Goal: Task Accomplishment & Management: Use online tool/utility

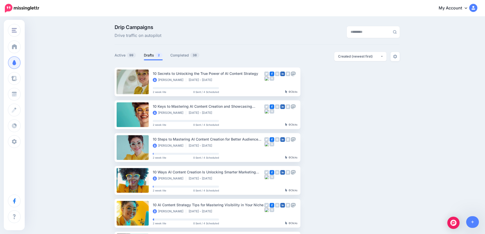
click at [146, 55] on link "Drafts 2" at bounding box center [153, 55] width 19 height 6
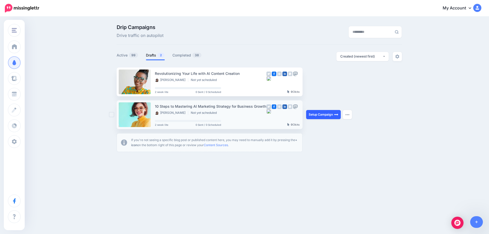
click at [326, 115] on link "Setup Campaign" at bounding box center [323, 114] width 35 height 9
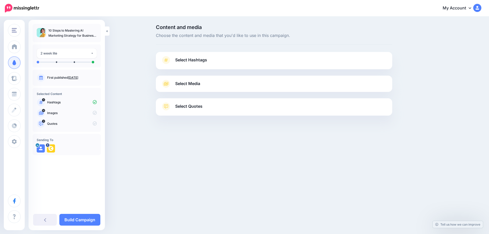
click at [78, 77] on link "Sept. 16, 2025" at bounding box center [73, 78] width 10 height 4
click at [193, 58] on span "Select Hashtags" at bounding box center [191, 60] width 32 height 7
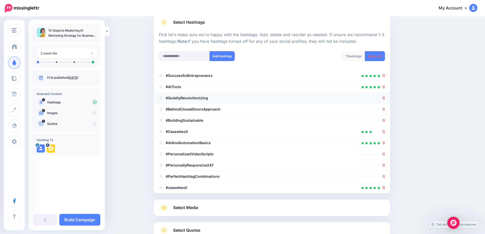
scroll to position [38, 0]
click at [385, 87] on icon at bounding box center [383, 86] width 3 height 3
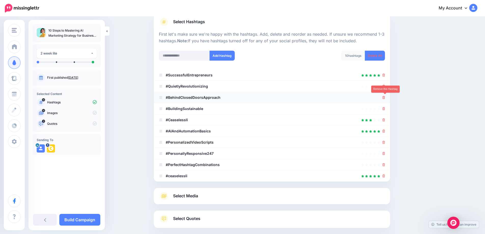
drag, startPoint x: 386, startPoint y: 98, endPoint x: 385, endPoint y: 93, distance: 5.4
click at [385, 97] on icon at bounding box center [383, 97] width 3 height 3
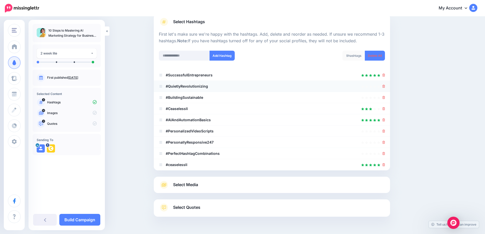
click at [385, 86] on icon at bounding box center [383, 86] width 3 height 3
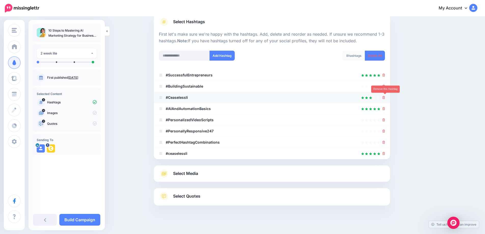
click at [385, 98] on icon at bounding box center [383, 97] width 3 height 3
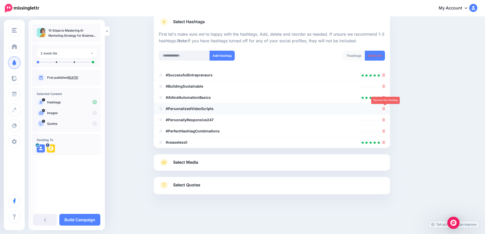
click at [385, 108] on icon at bounding box center [383, 108] width 3 height 3
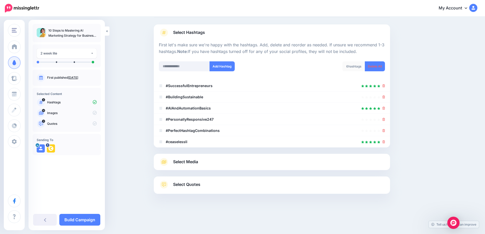
scroll to position [27, 0]
click at [385, 119] on icon at bounding box center [383, 119] width 3 height 3
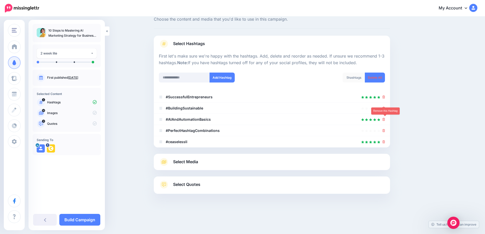
scroll to position [16, 0]
click at [385, 131] on icon at bounding box center [383, 130] width 3 height 3
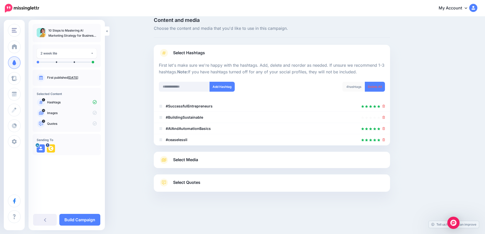
scroll to position [7, 0]
click at [194, 159] on span "Select Media" at bounding box center [185, 159] width 25 height 7
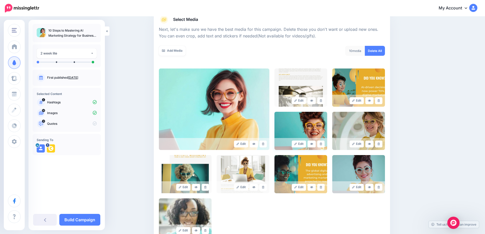
scroll to position [64, 0]
drag, startPoint x: 324, startPoint y: 101, endPoint x: 327, endPoint y: 115, distance: 14.4
click at [322, 101] on icon at bounding box center [321, 100] width 2 height 3
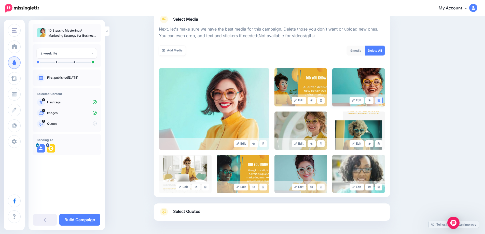
click at [380, 100] on icon at bounding box center [378, 100] width 2 height 3
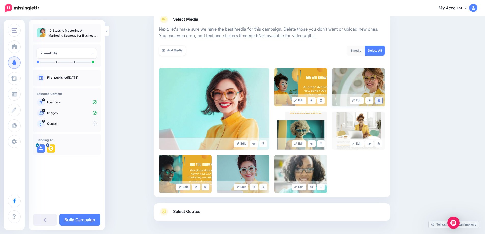
click at [380, 101] on icon at bounding box center [378, 100] width 2 height 3
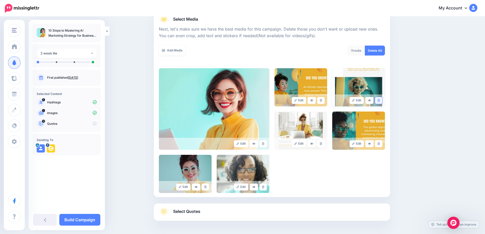
click at [379, 100] on link at bounding box center [378, 100] width 7 height 7
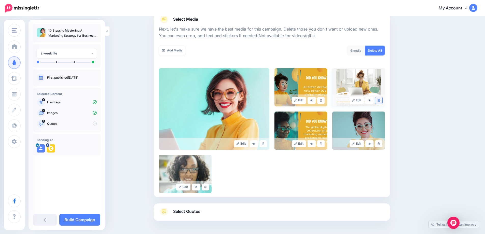
click at [380, 102] on icon at bounding box center [378, 100] width 2 height 3
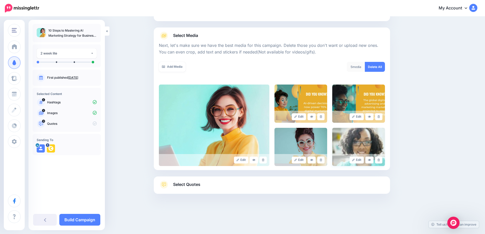
scroll to position [48, 0]
click at [322, 160] on icon at bounding box center [321, 160] width 2 height 3
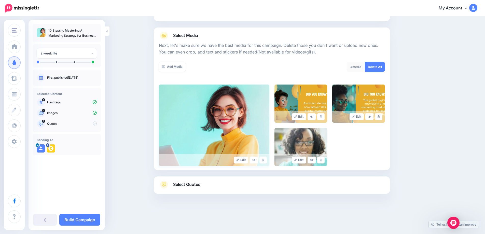
drag, startPoint x: 323, startPoint y: 160, endPoint x: 260, endPoint y: 160, distance: 63.4
click at [322, 160] on icon at bounding box center [321, 160] width 2 height 3
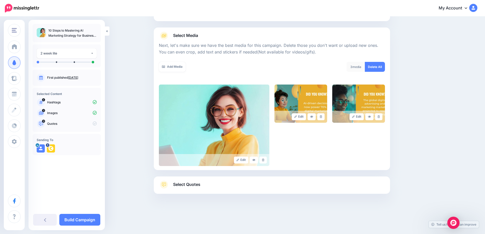
click at [192, 186] on span "Select Quotes" at bounding box center [186, 184] width 27 height 7
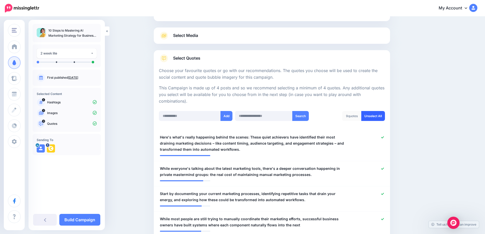
click at [377, 117] on link "Unselect All" at bounding box center [373, 116] width 24 height 10
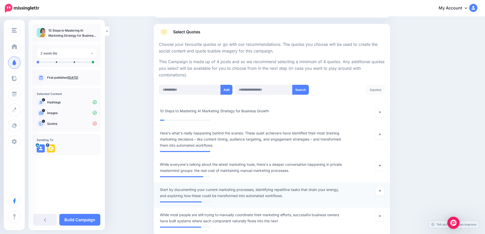
scroll to position [72, 0]
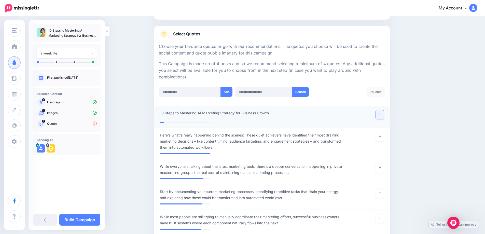
click at [382, 119] on link at bounding box center [380, 114] width 8 height 9
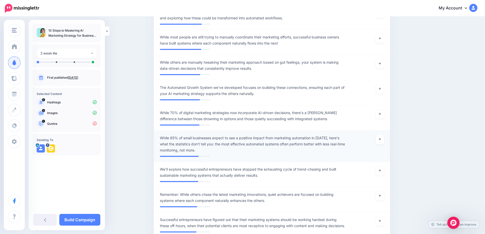
scroll to position [250, 0]
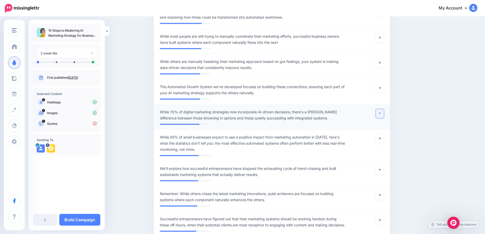
click at [381, 113] on icon at bounding box center [380, 113] width 2 height 3
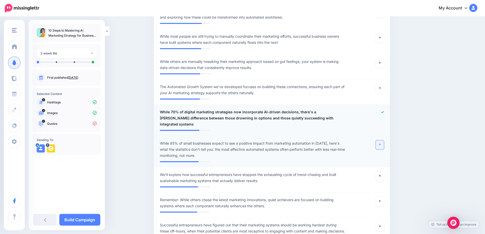
click at [381, 144] on icon at bounding box center [380, 145] width 2 height 2
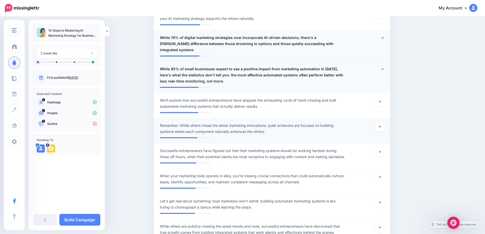
scroll to position [325, 0]
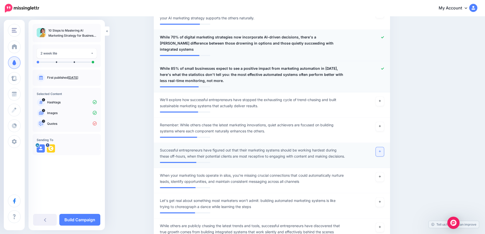
click at [384, 149] on link at bounding box center [380, 151] width 8 height 9
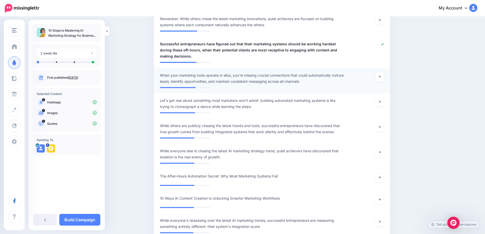
scroll to position [431, 0]
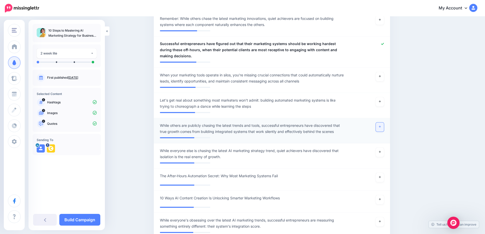
click at [382, 123] on link at bounding box center [380, 126] width 8 height 9
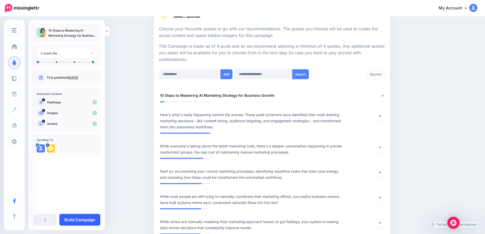
scroll to position [90, 0]
click at [77, 219] on link "Build Campaign" at bounding box center [79, 220] width 41 height 12
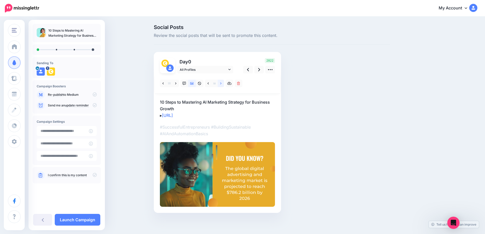
click at [221, 83] on link at bounding box center [221, 83] width 6 height 7
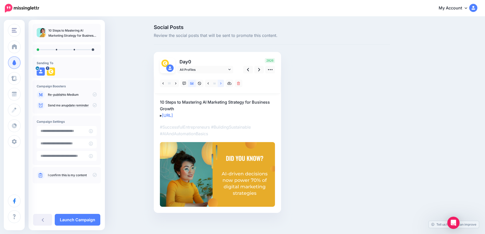
click at [223, 82] on link at bounding box center [221, 83] width 6 height 7
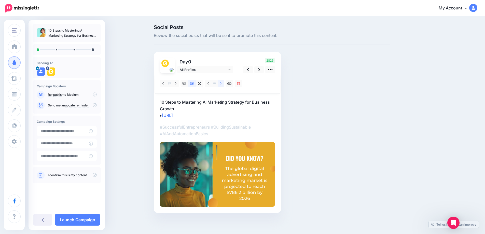
click at [223, 82] on link at bounding box center [221, 83] width 6 height 7
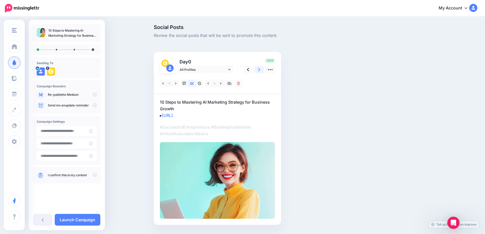
click at [260, 69] on icon at bounding box center [259, 69] width 2 height 5
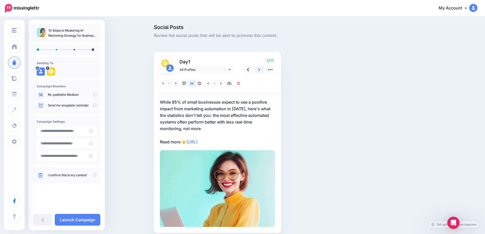
click at [260, 69] on icon at bounding box center [259, 69] width 2 height 5
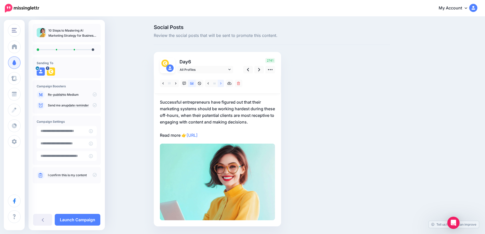
click at [221, 84] on icon at bounding box center [220, 83] width 1 height 2
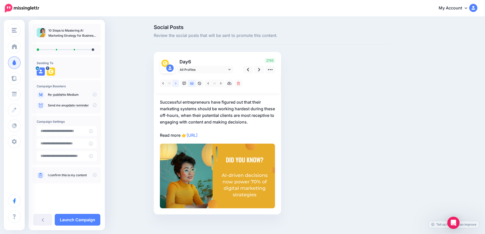
click at [179, 83] on link at bounding box center [176, 83] width 6 height 7
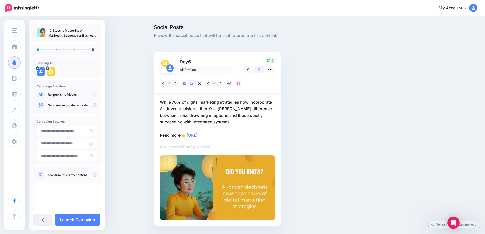
click at [258, 69] on link at bounding box center [259, 69] width 10 height 7
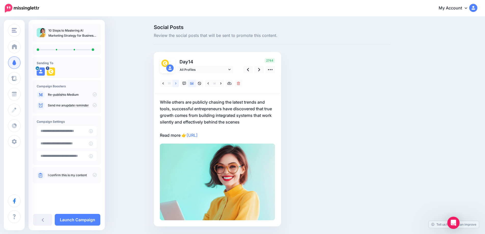
click at [176, 83] on icon at bounding box center [175, 84] width 1 height 4
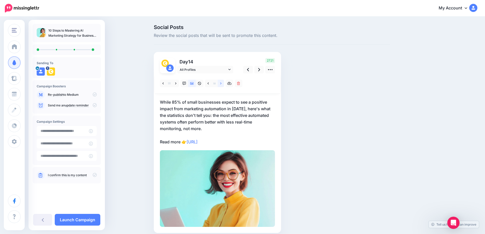
click at [221, 83] on icon at bounding box center [220, 83] width 1 height 2
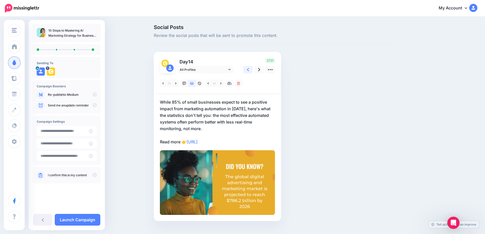
click at [249, 71] on icon at bounding box center [248, 69] width 2 height 5
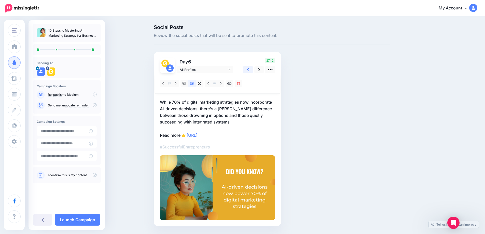
click at [249, 71] on icon at bounding box center [248, 69] width 2 height 5
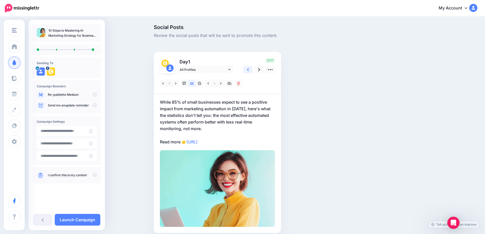
click at [249, 71] on icon at bounding box center [248, 69] width 2 height 5
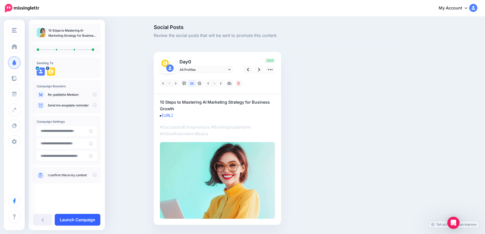
click at [63, 221] on link "Launch Campaign" at bounding box center [78, 220] width 46 height 12
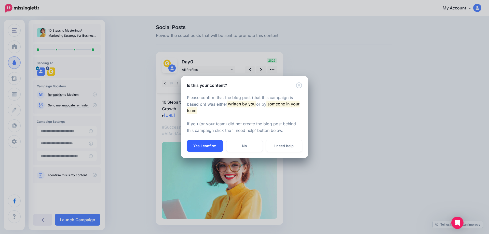
click at [209, 149] on button "Yes I confirm" at bounding box center [205, 146] width 36 height 12
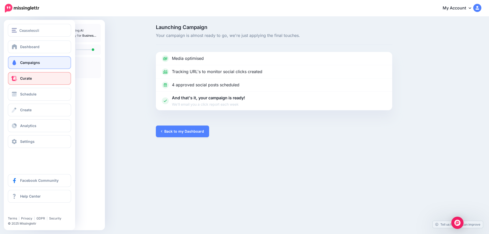
click at [17, 77] on span at bounding box center [14, 78] width 7 height 5
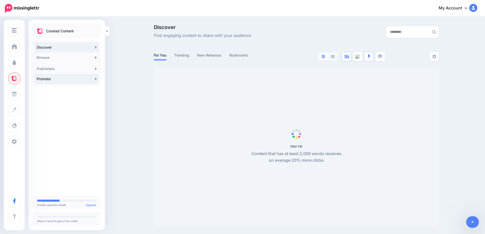
click at [95, 80] on link "Promote" at bounding box center [67, 79] width 64 height 10
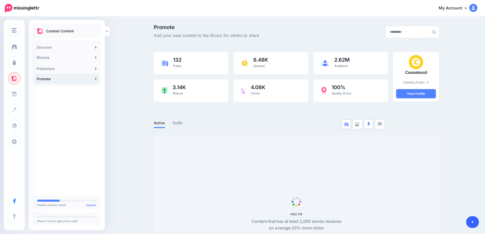
click at [470, 221] on link at bounding box center [472, 222] width 13 height 12
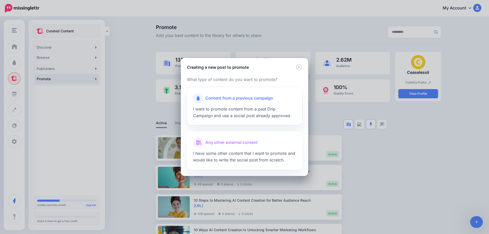
click at [211, 100] on span "Content from a previous campaign" at bounding box center [239, 98] width 68 height 7
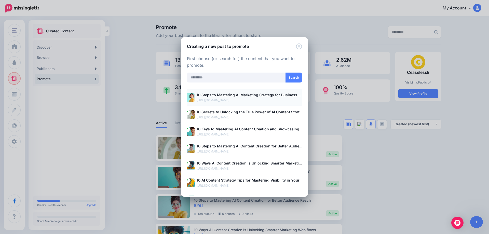
click at [220, 103] on p "https://ceaselessli.com/blog/10-steps-to-mastering-ai-marketing-strategy-for-bu…" at bounding box center [250, 100] width 106 height 5
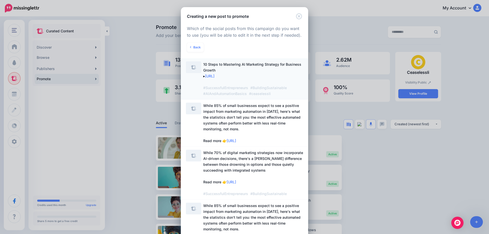
click at [214, 78] on span "https://lttr.ai/Aiz49" at bounding box center [209, 76] width 9 height 4
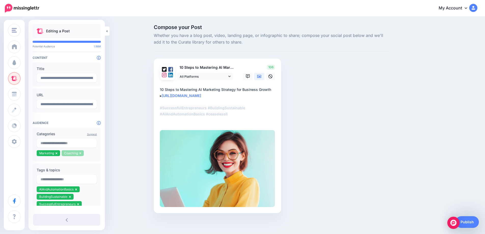
click at [80, 154] on icon at bounding box center [80, 153] width 2 height 2
click at [61, 146] on input "text" at bounding box center [67, 142] width 60 height 9
type input "*****"
click at [85, 156] on span "1.6M" at bounding box center [86, 154] width 12 height 5
click at [136, 165] on div "Compose your Post Whether you have a blog post, video, landing page, or infogra…" at bounding box center [242, 126] width 485 height 219
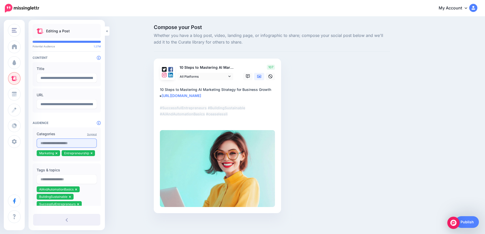
click at [67, 146] on input "text" at bounding box center [67, 142] width 60 height 9
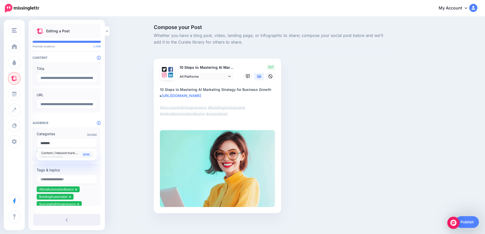
type input "*******"
click at [73, 155] on span "Content / inbound marketing" at bounding box center [61, 152] width 41 height 4
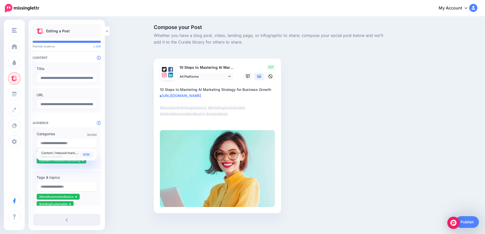
click at [129, 157] on div "Compose your Post Whether you have a blog post, video, landing page, or infogra…" at bounding box center [242, 126] width 485 height 219
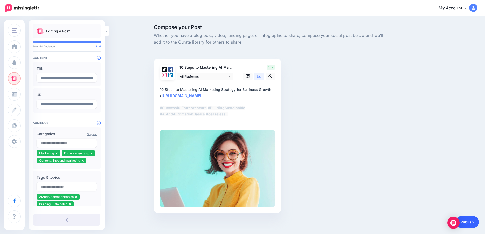
click at [469, 221] on link "Publish" at bounding box center [466, 222] width 23 height 12
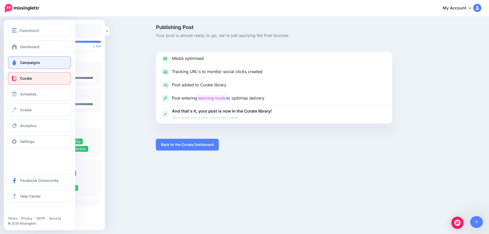
click at [14, 62] on span at bounding box center [14, 62] width 7 height 5
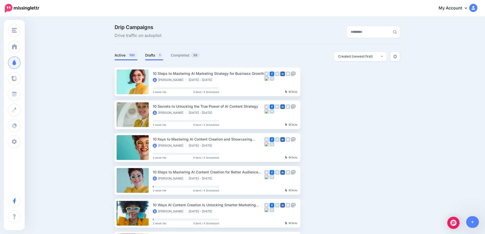
click at [152, 55] on link "Drafts 1" at bounding box center [154, 55] width 18 height 6
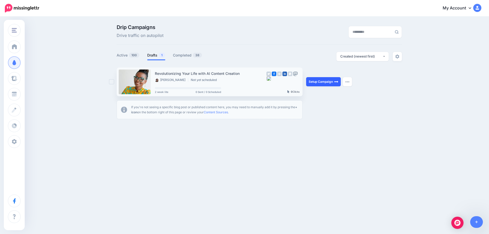
click at [324, 83] on link "Setup Campaign" at bounding box center [323, 81] width 35 height 9
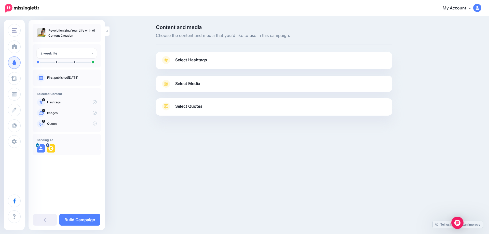
click at [78, 78] on link "[DATE]" at bounding box center [73, 78] width 10 height 4
click at [197, 60] on span "Select Hashtags" at bounding box center [191, 60] width 32 height 7
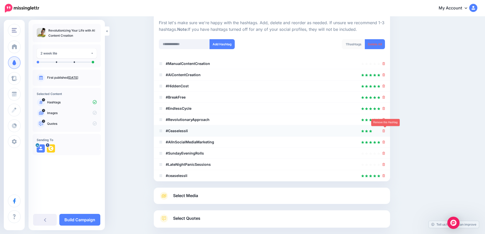
scroll to position [50, 0]
click at [385, 132] on icon at bounding box center [383, 130] width 3 height 3
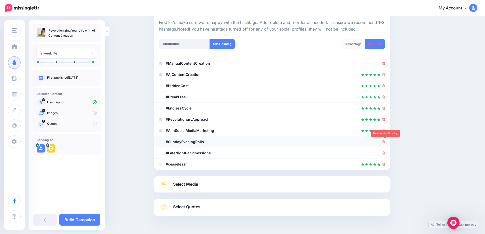
click at [385, 142] on icon at bounding box center [383, 141] width 3 height 3
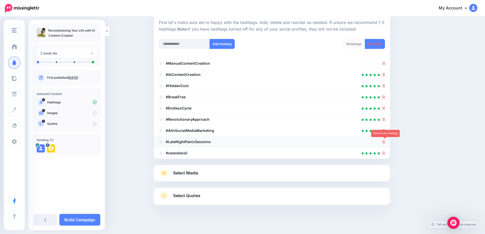
click at [385, 143] on icon at bounding box center [383, 141] width 3 height 3
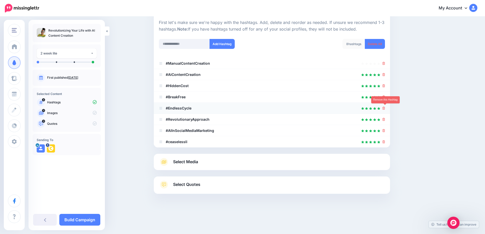
click at [385, 110] on link at bounding box center [383, 108] width 3 height 4
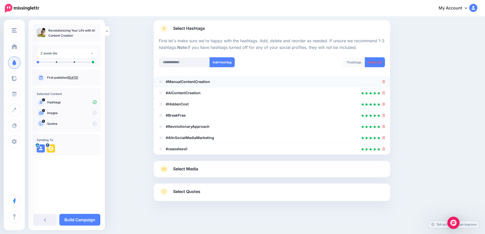
click at [387, 83] on li "#ManualContentCreation" at bounding box center [272, 81] width 236 height 11
click at [385, 105] on icon at bounding box center [383, 104] width 3 height 3
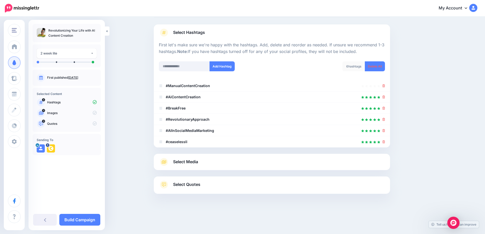
scroll to position [27, 0]
click at [385, 86] on icon at bounding box center [383, 85] width 3 height 3
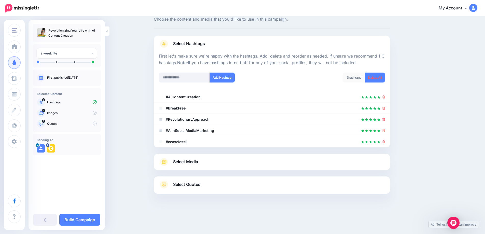
scroll to position [16, 0]
click at [195, 162] on span "Select Media" at bounding box center [185, 161] width 25 height 7
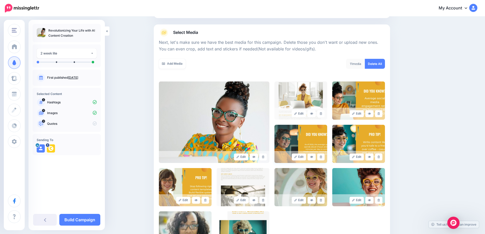
scroll to position [51, 0]
click at [323, 115] on link at bounding box center [320, 113] width 7 height 7
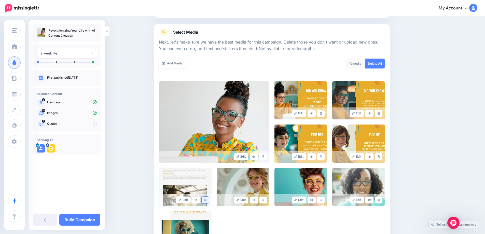
click at [208, 201] on link at bounding box center [205, 200] width 7 height 7
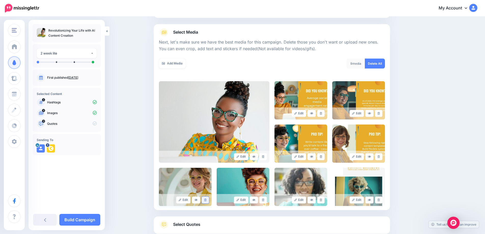
click at [206, 201] on icon at bounding box center [205, 200] width 2 height 3
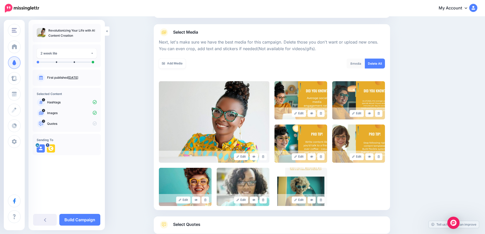
click at [206, 201] on icon at bounding box center [205, 200] width 2 height 3
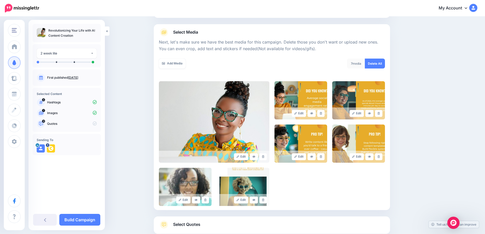
click at [206, 201] on icon at bounding box center [205, 200] width 2 height 3
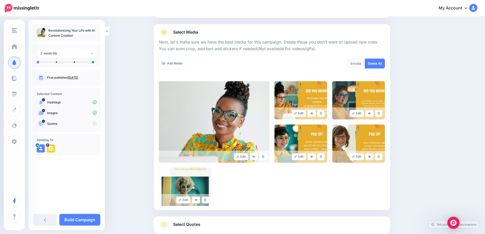
click at [206, 201] on icon at bounding box center [205, 200] width 2 height 3
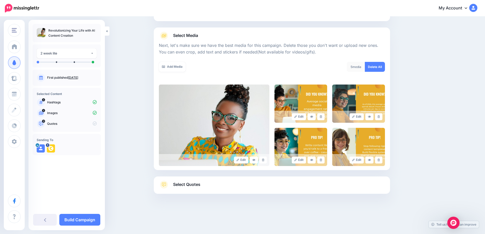
click at [189, 185] on span "Select Quotes" at bounding box center [186, 184] width 27 height 7
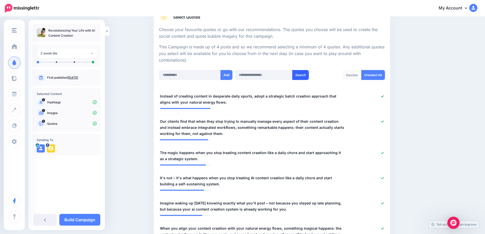
scroll to position [90, 0]
click at [370, 75] on link "Unselect All" at bounding box center [373, 74] width 24 height 10
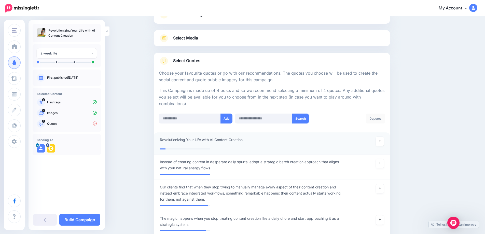
scroll to position [47, 0]
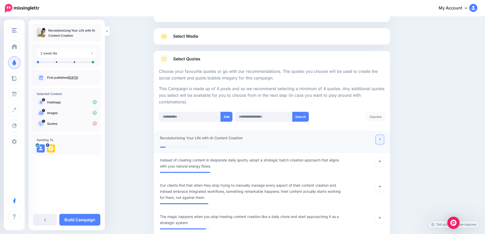
click at [379, 139] on link at bounding box center [380, 139] width 8 height 9
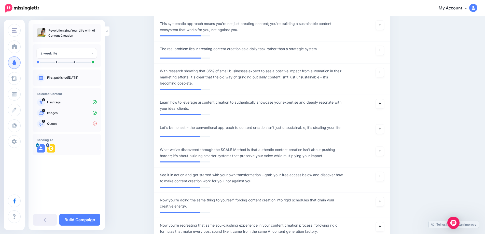
scroll to position [345, 0]
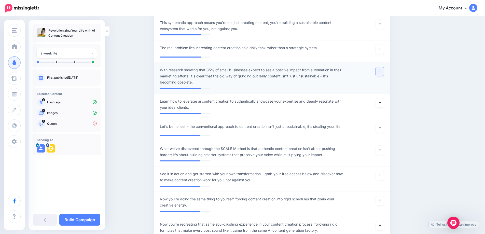
click at [380, 72] on link at bounding box center [380, 71] width 8 height 9
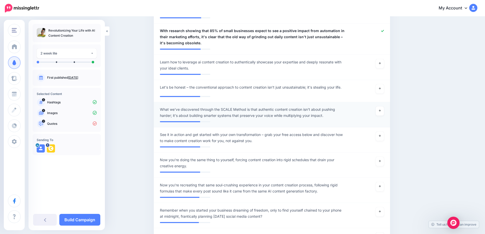
scroll to position [385, 0]
click at [380, 64] on link at bounding box center [380, 63] width 8 height 9
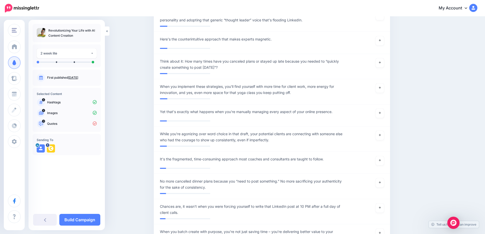
scroll to position [2586, 0]
click at [383, 92] on link at bounding box center [380, 87] width 8 height 9
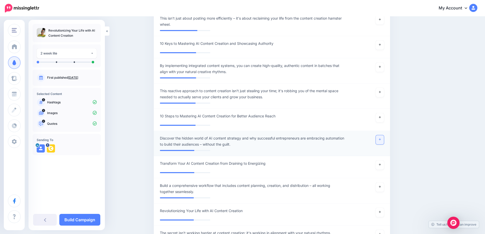
scroll to position [628, 0]
click at [383, 141] on link at bounding box center [380, 138] width 8 height 9
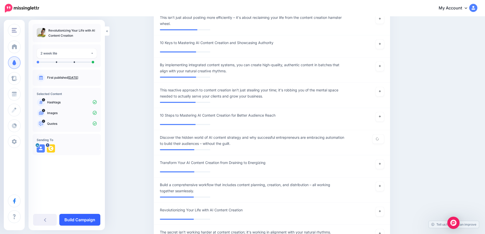
click at [80, 220] on link "Build Campaign" at bounding box center [79, 220] width 41 height 12
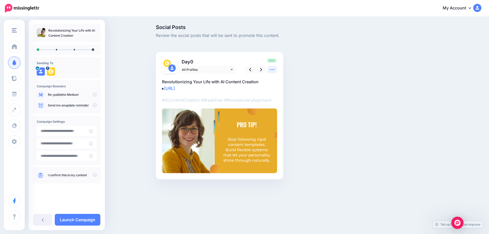
click at [274, 70] on icon at bounding box center [272, 69] width 5 height 1
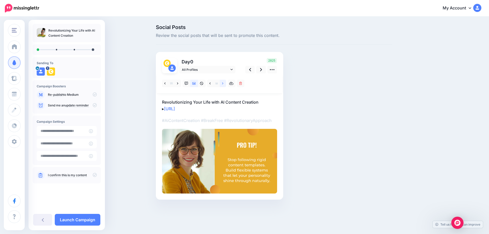
click at [223, 83] on icon at bounding box center [222, 84] width 1 height 4
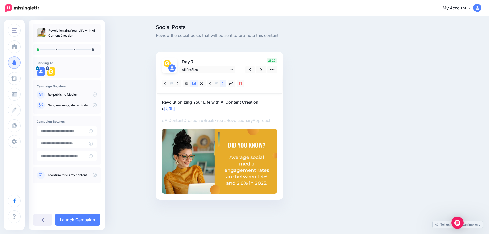
click at [223, 83] on icon at bounding box center [222, 84] width 1 height 4
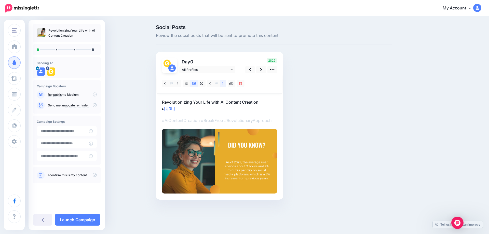
click at [223, 83] on icon at bounding box center [222, 84] width 1 height 4
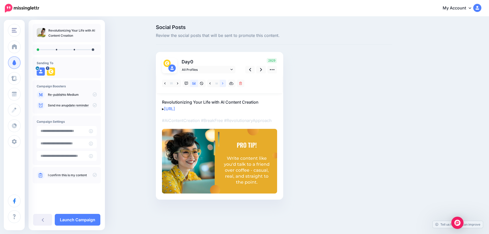
click at [223, 83] on icon at bounding box center [222, 84] width 1 height 4
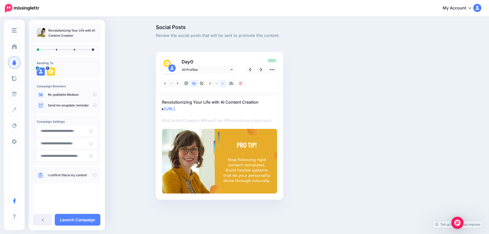
click at [224, 84] on link at bounding box center [223, 83] width 6 height 7
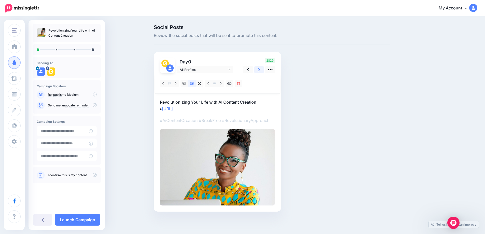
click at [260, 69] on link at bounding box center [259, 69] width 10 height 7
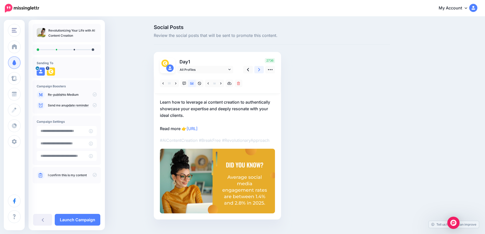
click at [260, 69] on link at bounding box center [259, 69] width 10 height 7
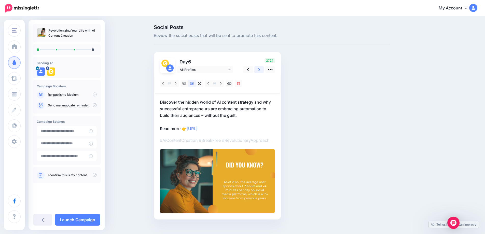
click at [260, 69] on link at bounding box center [259, 69] width 10 height 7
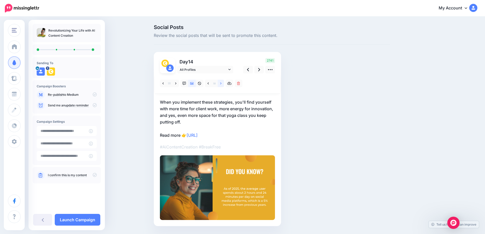
click at [221, 84] on icon at bounding box center [220, 84] width 1 height 4
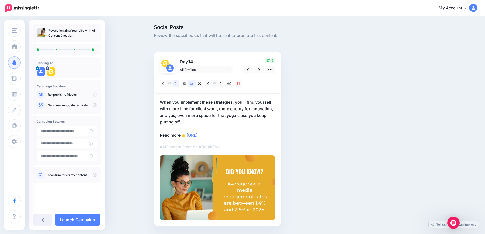
click at [179, 82] on link at bounding box center [176, 83] width 6 height 7
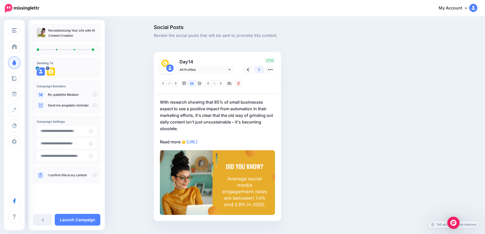
click at [260, 70] on icon at bounding box center [259, 69] width 2 height 3
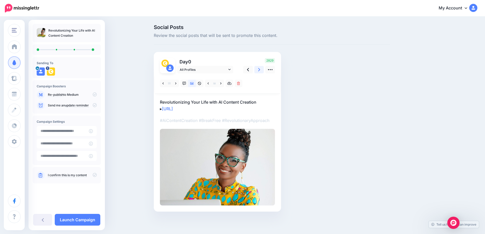
click at [263, 70] on link at bounding box center [259, 69] width 10 height 7
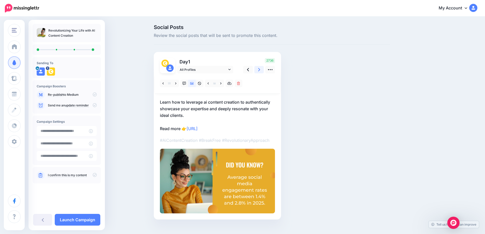
click at [263, 70] on link at bounding box center [259, 69] width 10 height 7
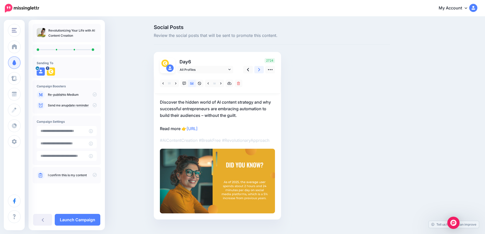
click at [263, 70] on link at bounding box center [259, 69] width 10 height 7
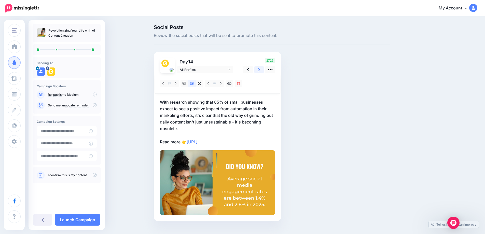
click at [263, 70] on link at bounding box center [259, 69] width 10 height 7
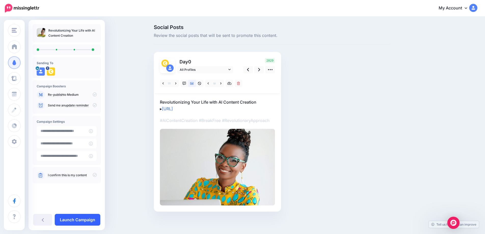
click at [78, 221] on link "Launch Campaign" at bounding box center [78, 220] width 46 height 12
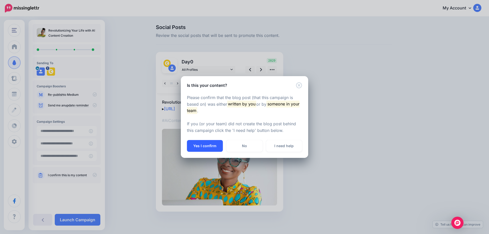
click at [198, 145] on button "Yes I confirm" at bounding box center [205, 146] width 36 height 12
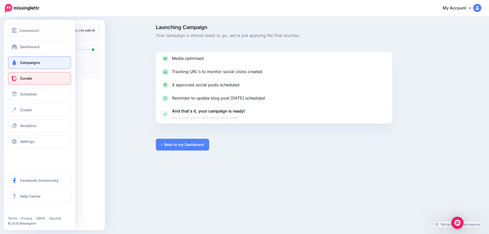
click at [23, 81] on link "Curate" at bounding box center [39, 78] width 63 height 13
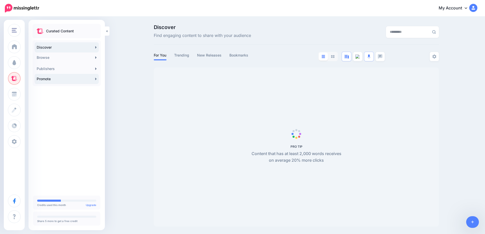
click at [94, 80] on link "Promote" at bounding box center [67, 79] width 64 height 10
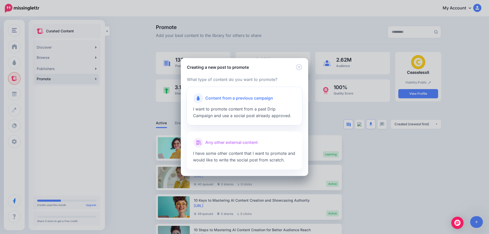
click at [227, 103] on div "Content from a previous campaign" at bounding box center [244, 98] width 103 height 10
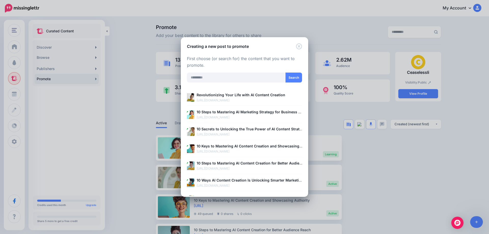
click at [213, 98] on p "Revolutionizing Your Life with AI Content Creation" at bounding box center [250, 95] width 106 height 6
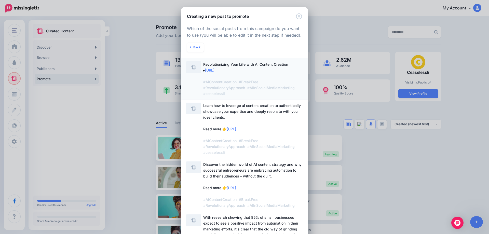
click at [214, 72] on span "[URL]" at bounding box center [209, 70] width 9 height 4
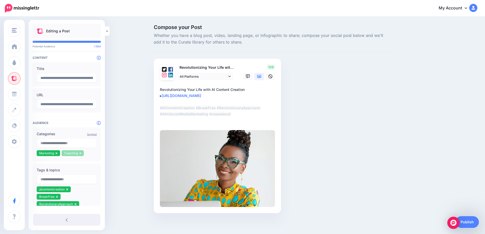
click at [80, 154] on icon at bounding box center [80, 153] width 2 height 2
click at [69, 146] on input "text" at bounding box center [67, 142] width 60 height 9
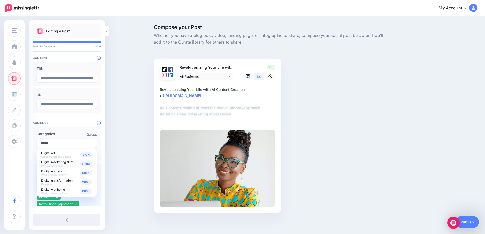
type input "******"
click at [72, 165] on div "1.16M Digital marketing strategy Sales & marketing" at bounding box center [66, 163] width 51 height 7
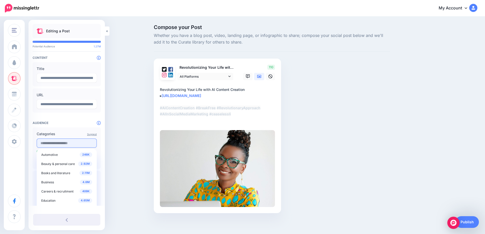
click at [54, 143] on input "text" at bounding box center [67, 142] width 60 height 9
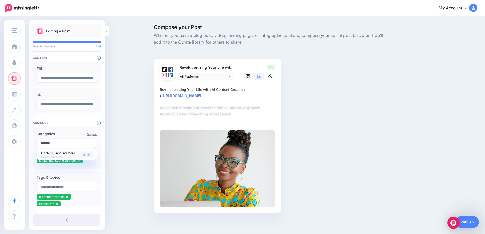
type input "*******"
click at [86, 155] on span "911K" at bounding box center [86, 154] width 11 height 5
click at [123, 152] on div "Compose your Post Whether you have a blog post, video, landing page, or infogra…" at bounding box center [242, 126] width 485 height 219
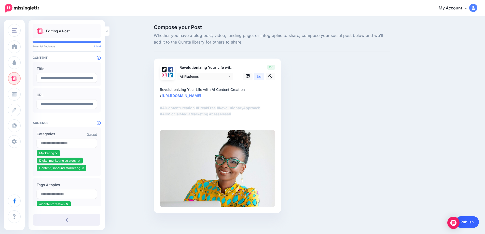
click at [469, 221] on link "Publish" at bounding box center [466, 222] width 23 height 12
